Goal: Task Accomplishment & Management: Manage account settings

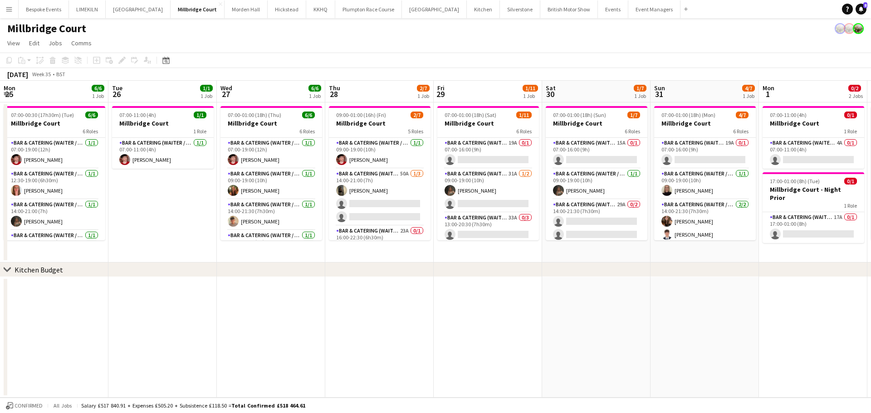
scroll to position [0, 308]
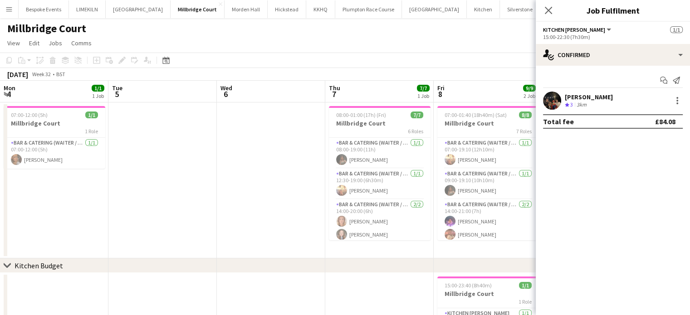
scroll to position [0, 218]
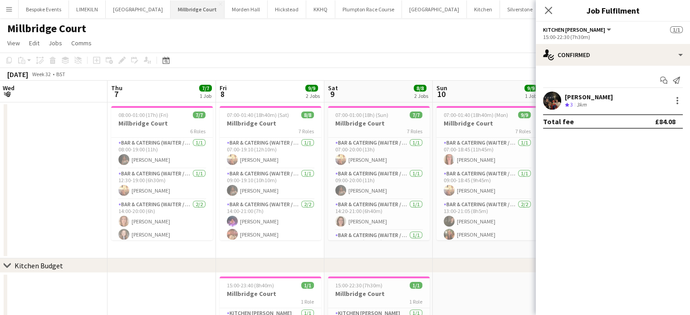
click at [182, 11] on button "[GEOGRAPHIC_DATA]" at bounding box center [198, 9] width 54 height 18
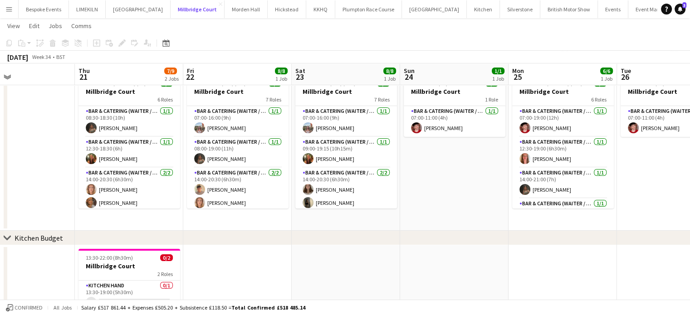
scroll to position [31, 0]
click at [84, 10] on button "LIMEKILN Close" at bounding box center [87, 9] width 37 height 18
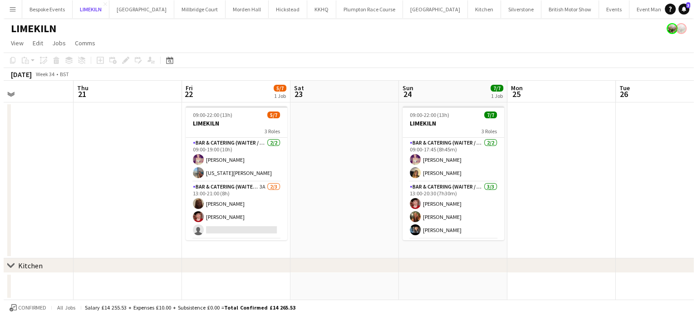
scroll to position [0, 365]
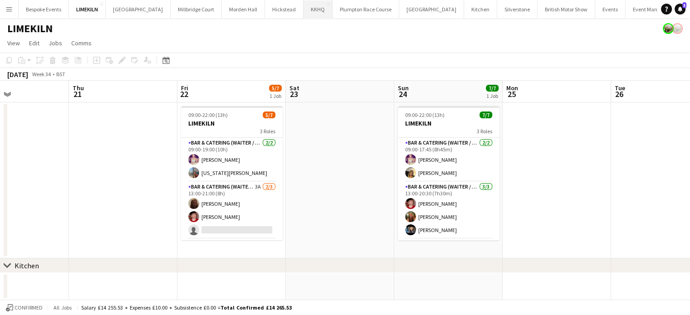
click at [304, 10] on button "KKHQ Close" at bounding box center [318, 9] width 29 height 18
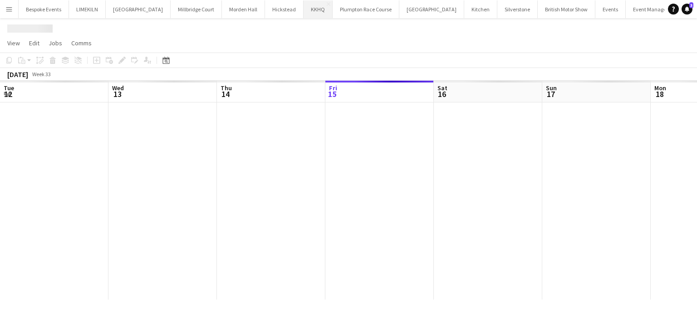
scroll to position [0, 217]
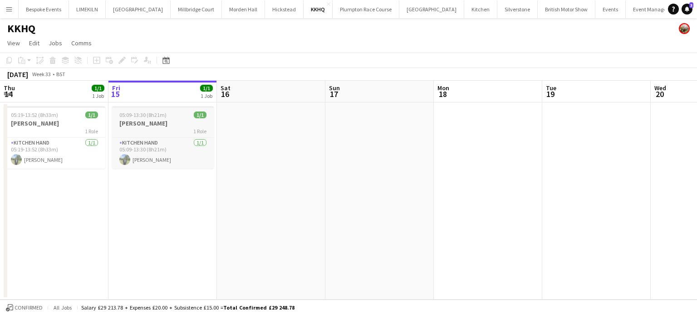
click at [161, 122] on h3 "Harvey" at bounding box center [163, 123] width 102 height 8
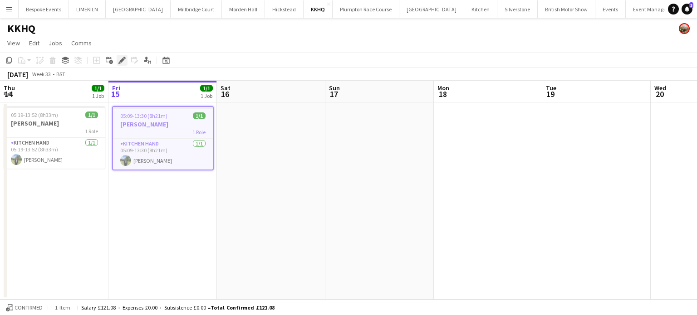
click at [121, 59] on icon at bounding box center [121, 60] width 5 height 5
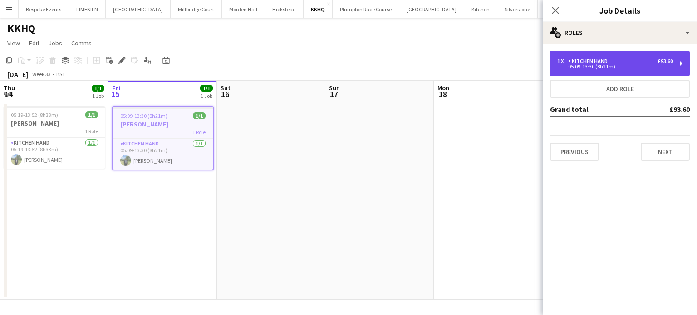
click at [623, 58] on div "1 x Kitchen Hand £93.60 05:09-13:30 (8h21m)" at bounding box center [620, 63] width 140 height 25
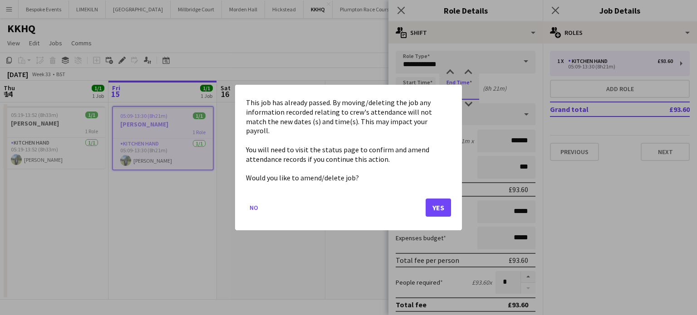
click at [475, 89] on body "Menu Boards Boards Boards All jobs Status Workforce Workforce My Workforce Recr…" at bounding box center [348, 157] width 697 height 315
click at [439, 199] on button "Yes" at bounding box center [438, 208] width 25 height 18
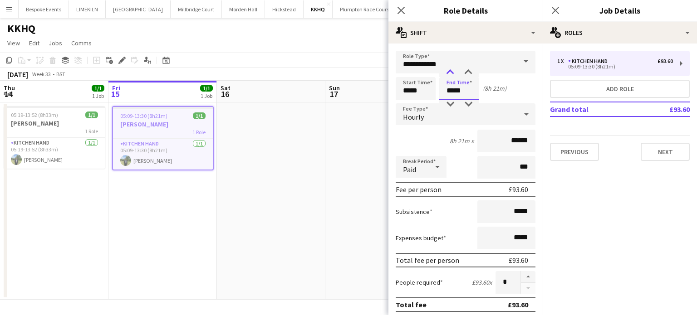
click at [447, 74] on div at bounding box center [450, 72] width 18 height 9
click at [474, 103] on div at bounding box center [468, 104] width 18 height 9
type input "*****"
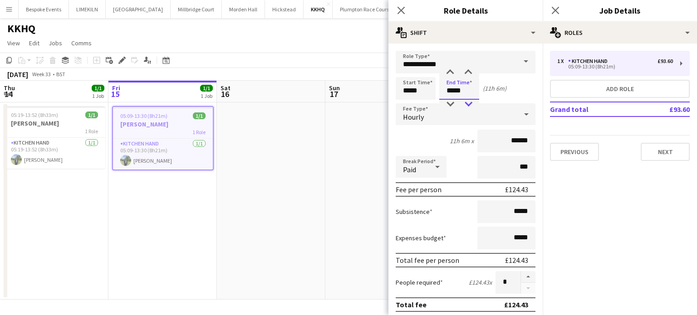
click at [474, 103] on div at bounding box center [468, 104] width 18 height 9
click at [338, 112] on app-date-cell at bounding box center [379, 201] width 108 height 197
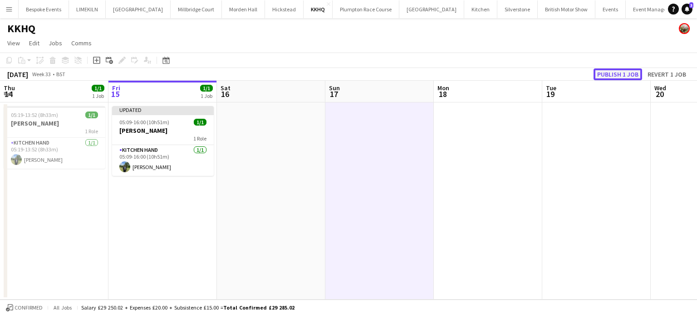
click at [626, 77] on button "Publish 1 job" at bounding box center [618, 75] width 49 height 12
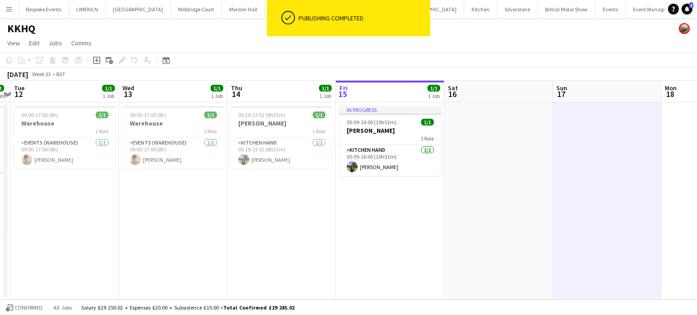
scroll to position [0, 206]
